Goal: Book appointment/travel/reservation

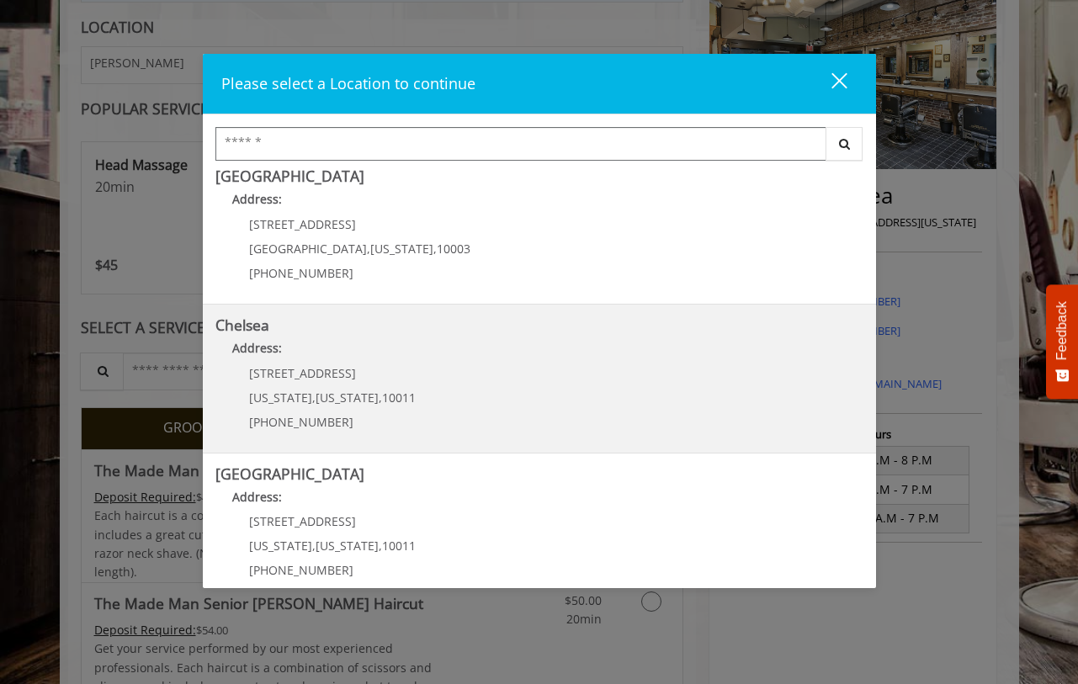
scroll to position [17, 0]
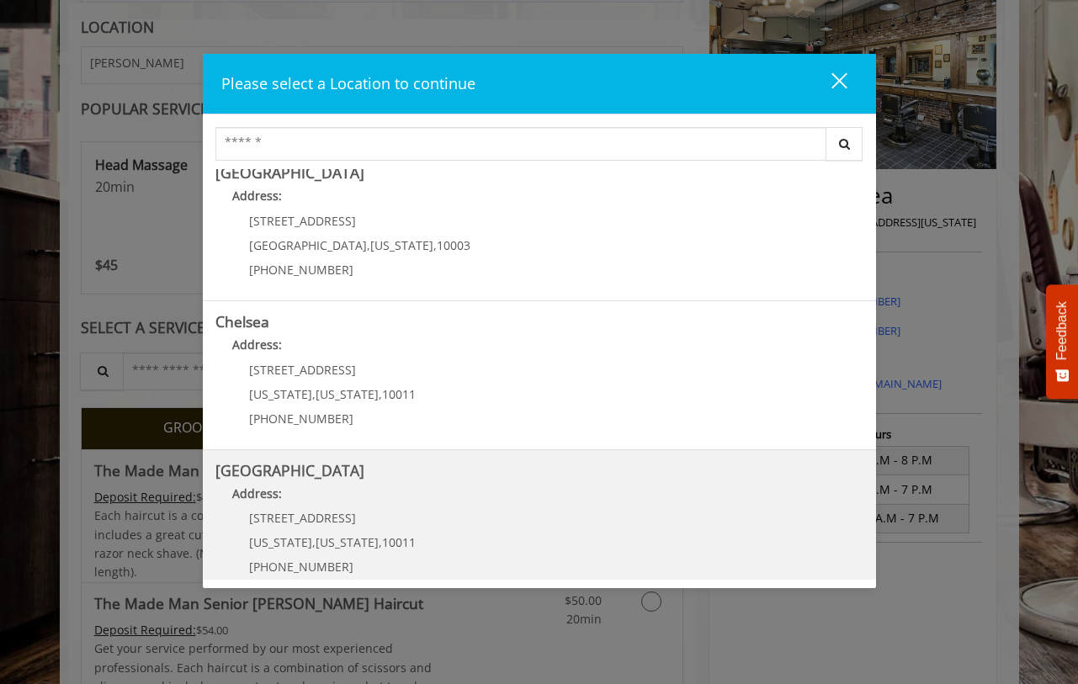
click at [397, 524] on div "[STREET_ADDRESS][US_STATE][US_STATE] (646) 850-0041" at bounding box center [319, 548] width 209 height 73
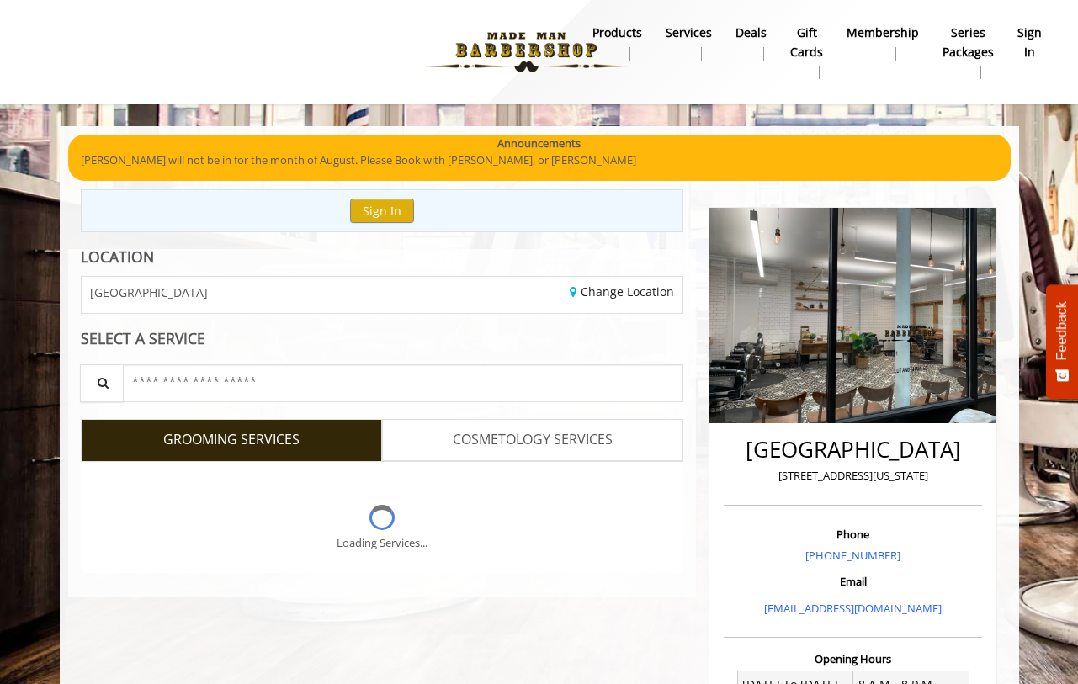
scroll to position [230, 0]
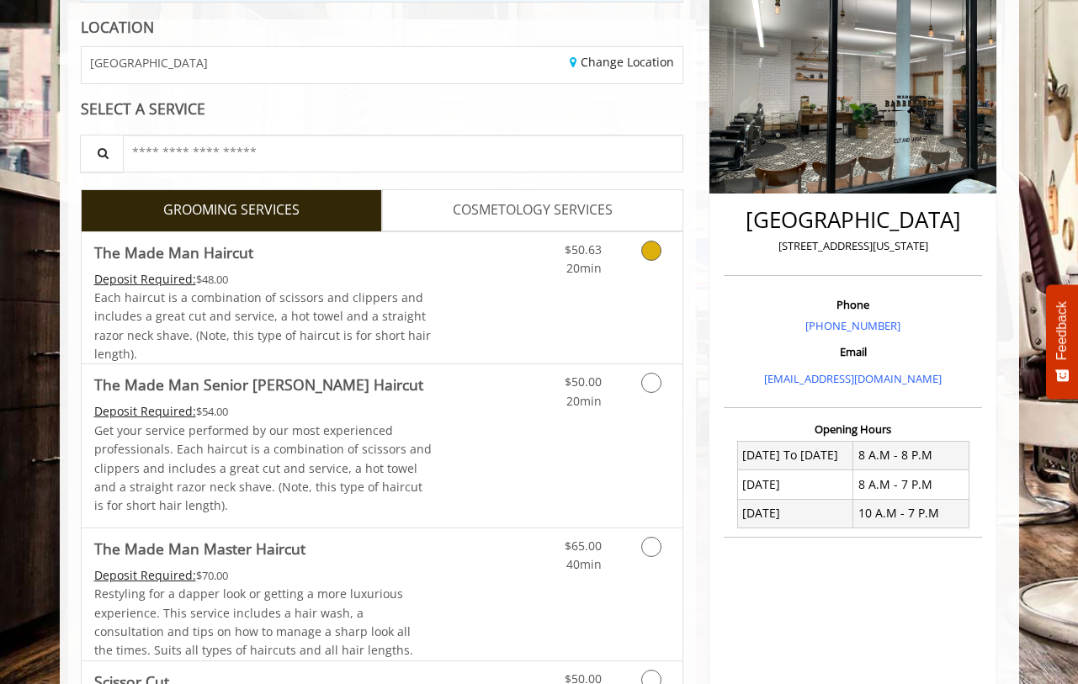
click at [644, 247] on icon "Grooming services" at bounding box center [651, 251] width 20 height 20
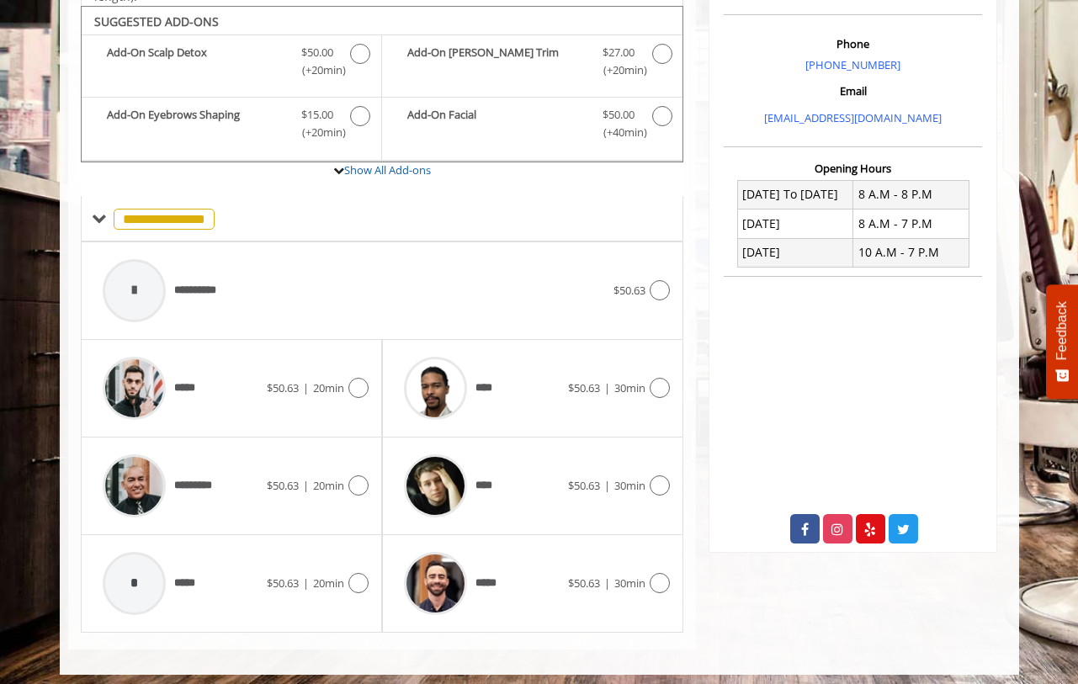
scroll to position [487, 0]
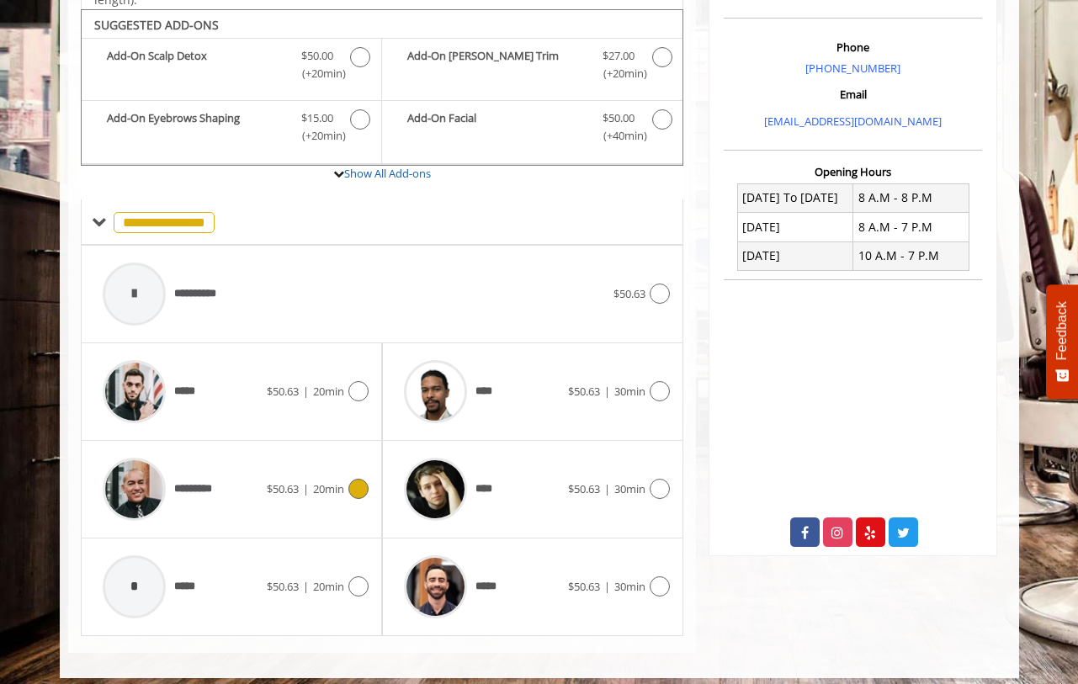
click at [357, 481] on icon at bounding box center [358, 489] width 20 height 20
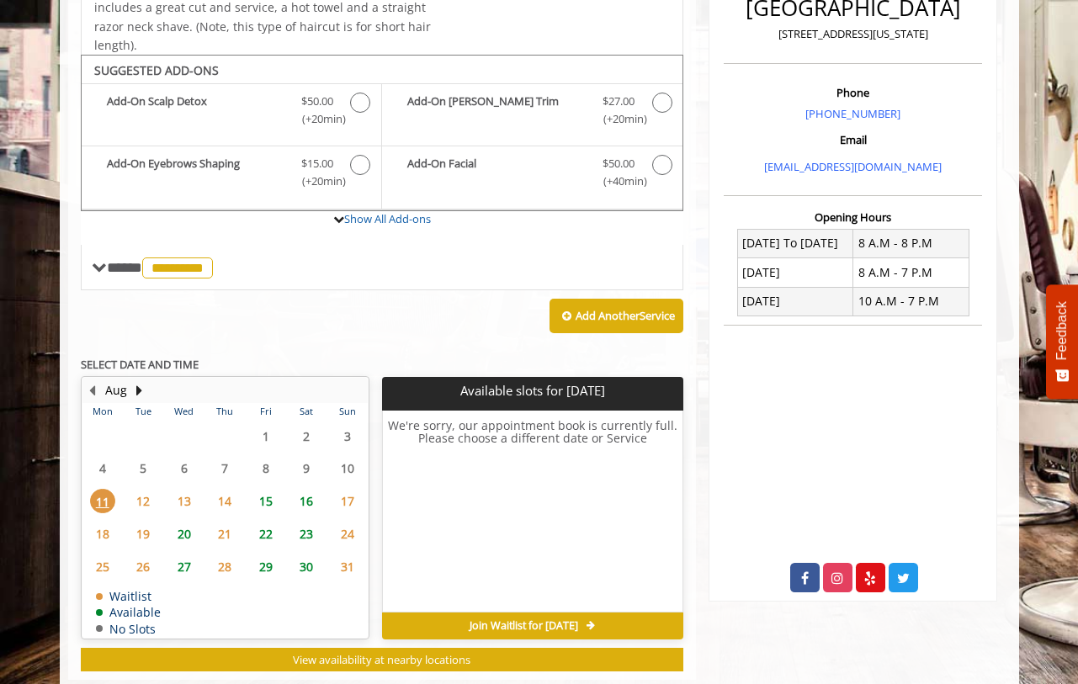
scroll to position [471, 0]
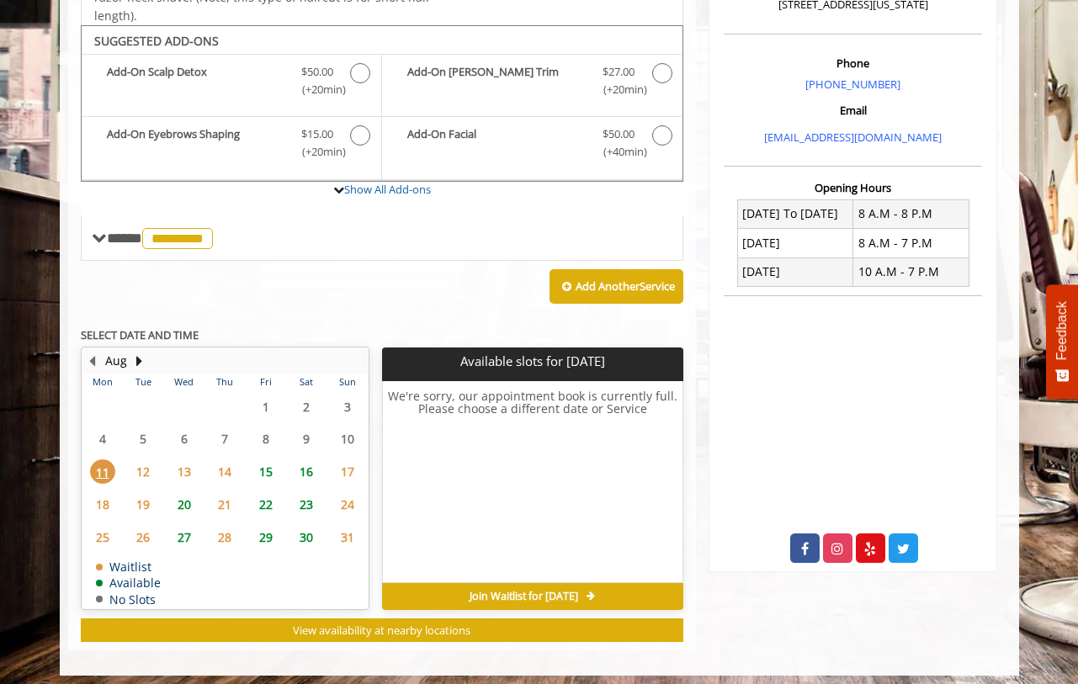
click at [147, 460] on span "12" at bounding box center [142, 472] width 25 height 24
click at [182, 466] on span "13" at bounding box center [184, 472] width 25 height 24
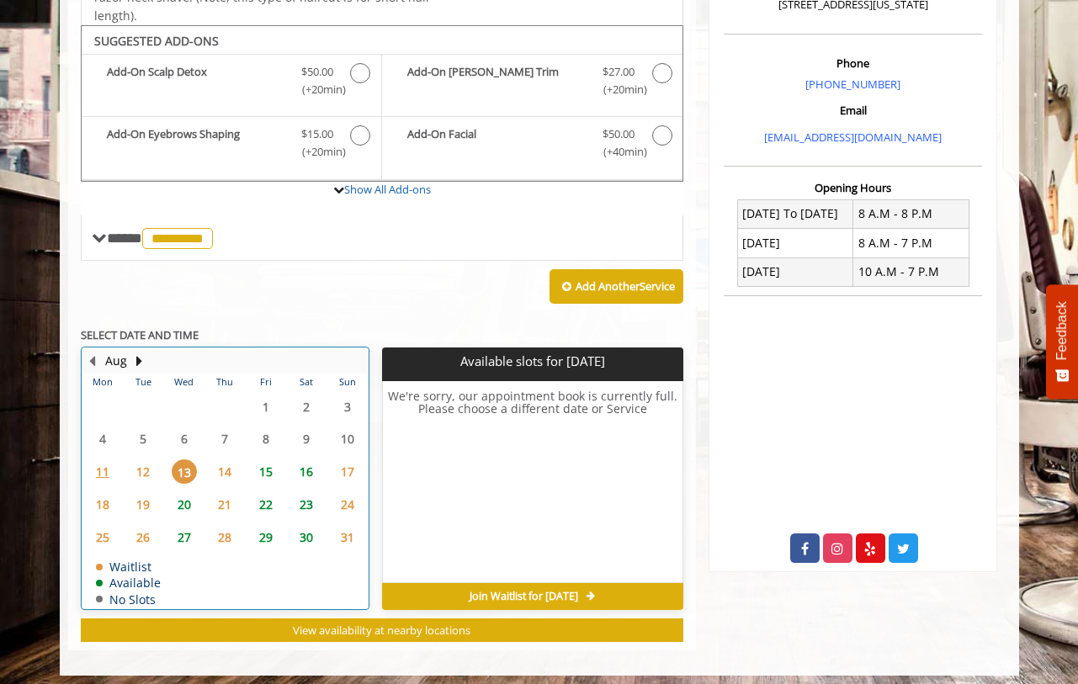
click at [242, 467] on div "14" at bounding box center [225, 472] width 34 height 24
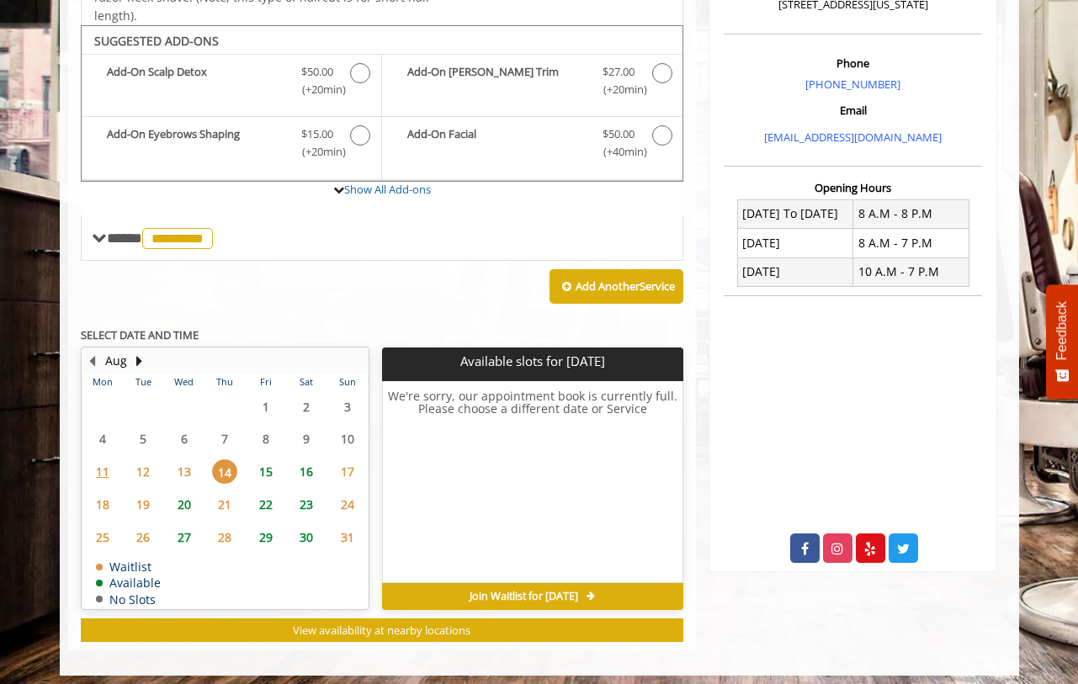
click at [268, 462] on span "15" at bounding box center [265, 472] width 25 height 24
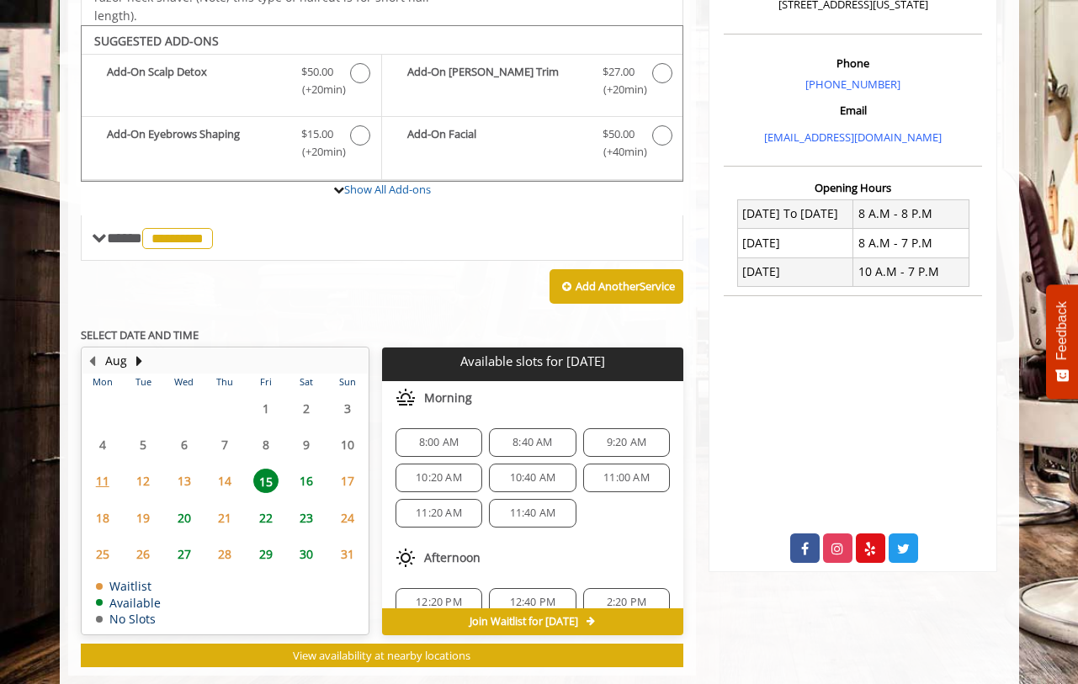
scroll to position [497, 0]
